Goal: Task Accomplishment & Management: Manage account settings

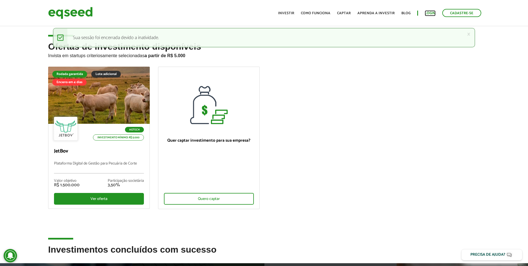
click at [429, 15] on link "Login" at bounding box center [430, 13] width 11 height 4
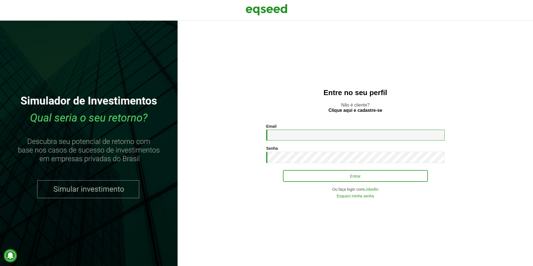
type input "**********"
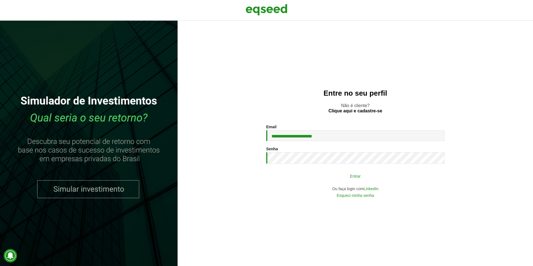
click at [333, 172] on button "Entrar" at bounding box center [355, 175] width 145 height 11
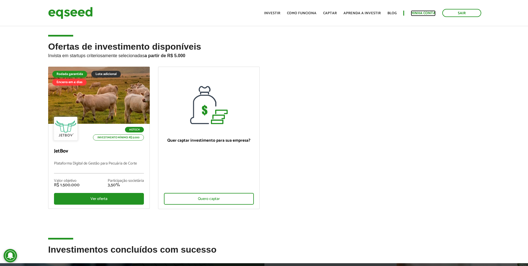
click at [422, 14] on link "Minha conta" at bounding box center [423, 13] width 25 height 4
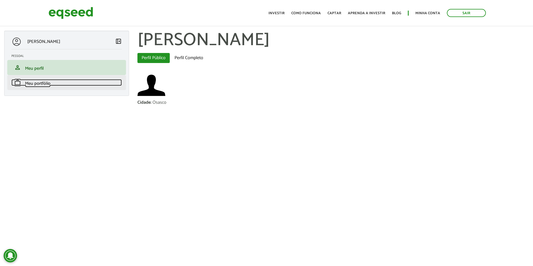
click at [79, 84] on link "work Meu portfólio" at bounding box center [66, 82] width 110 height 7
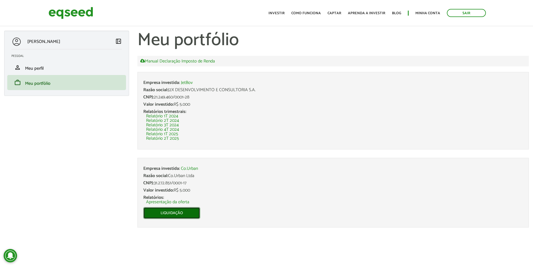
click at [186, 215] on link "Liquidação" at bounding box center [171, 213] width 57 height 12
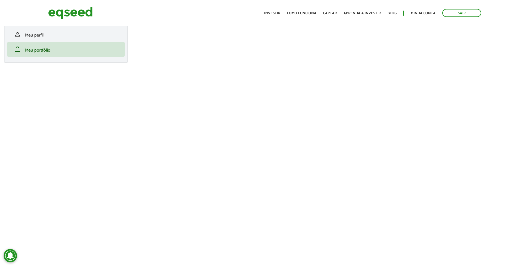
scroll to position [47, 0]
